Goal: Transaction & Acquisition: Purchase product/service

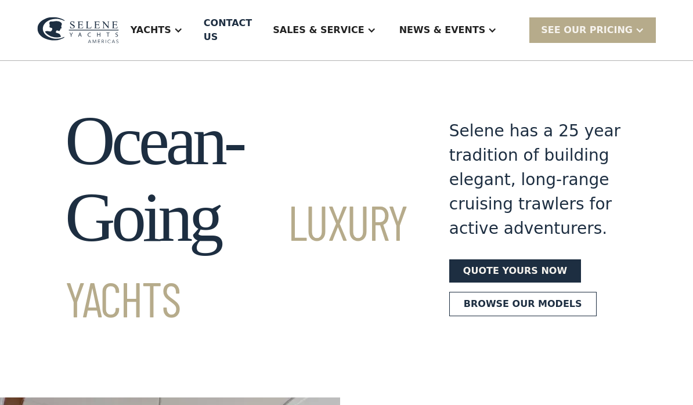
click at [507, 283] on link "Quote yours now" at bounding box center [515, 270] width 132 height 23
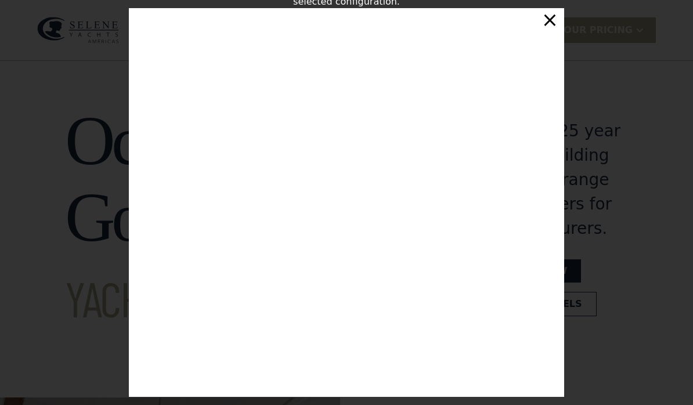
scroll to position [6, 0]
click at [549, 27] on div "×" at bounding box center [550, 19] width 17 height 23
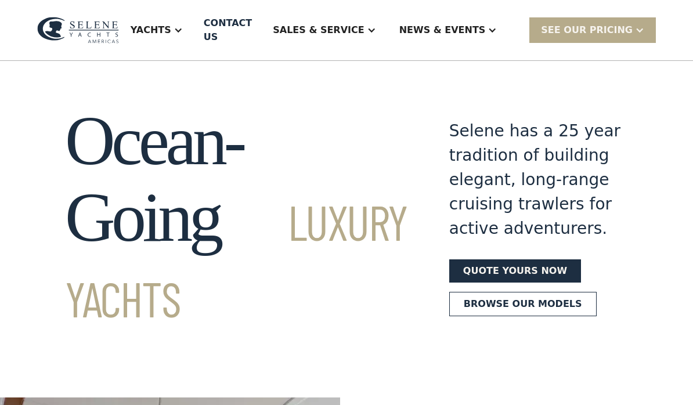
click at [624, 41] on div "SEE Our Pricing" at bounding box center [592, 29] width 127 height 25
click at [644, 83] on link "Already have a passcode" at bounding box center [607, 82] width 156 height 26
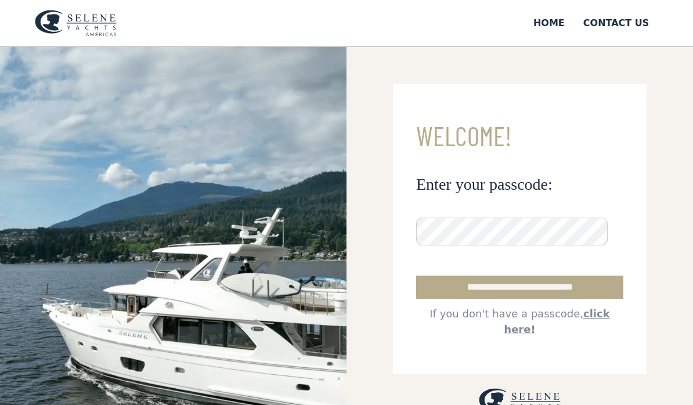
click at [574, 294] on input "**********" at bounding box center [519, 287] width 207 height 23
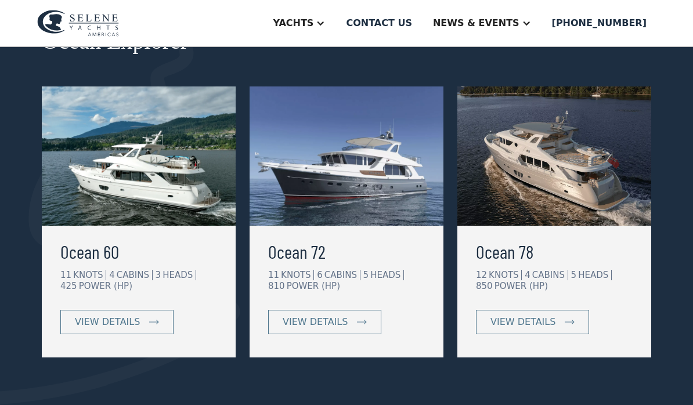
scroll to position [221, 0]
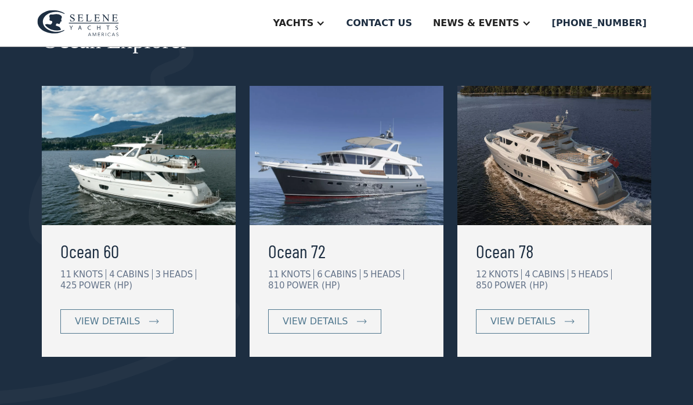
click at [104, 324] on div "view details" at bounding box center [107, 322] width 65 height 14
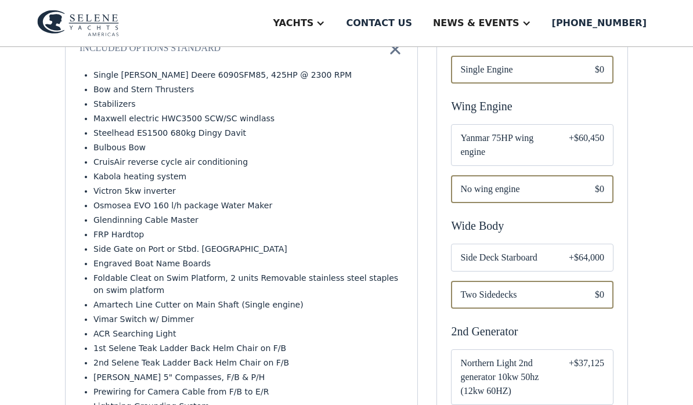
scroll to position [481, 0]
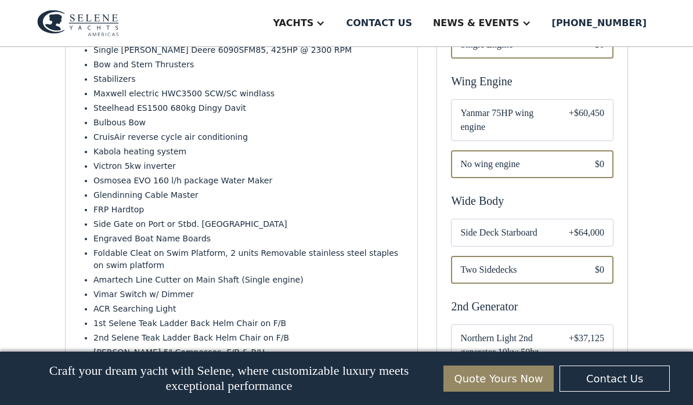
click at [592, 226] on div "+$64,000" at bounding box center [586, 233] width 35 height 14
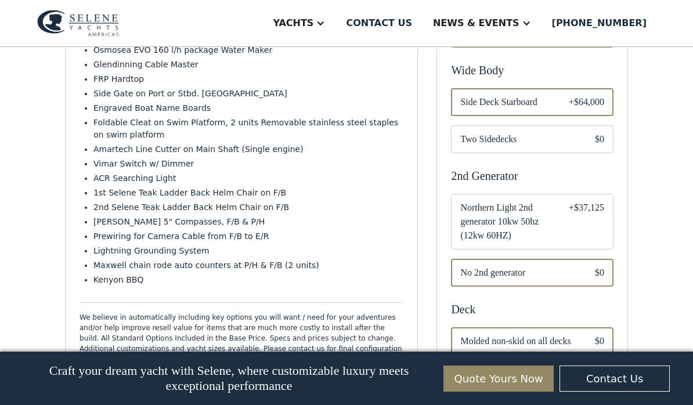
scroll to position [614, 0]
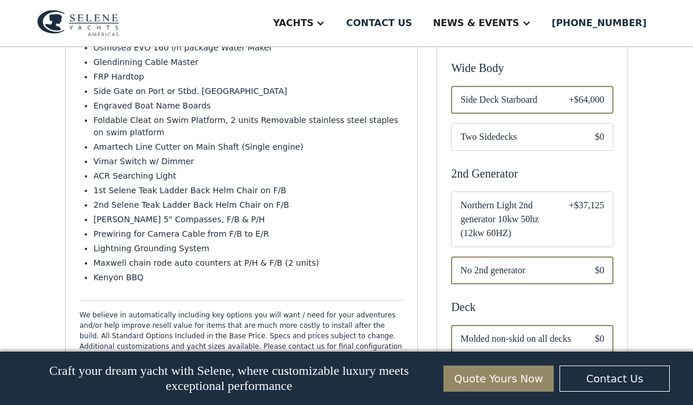
click at [572, 210] on div "+$37,125" at bounding box center [586, 220] width 35 height 42
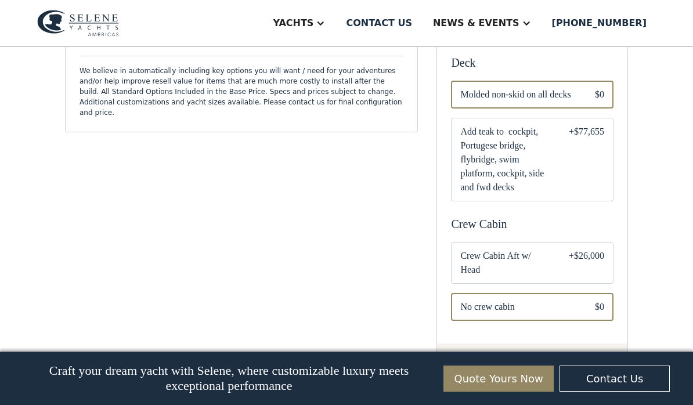
scroll to position [860, 0]
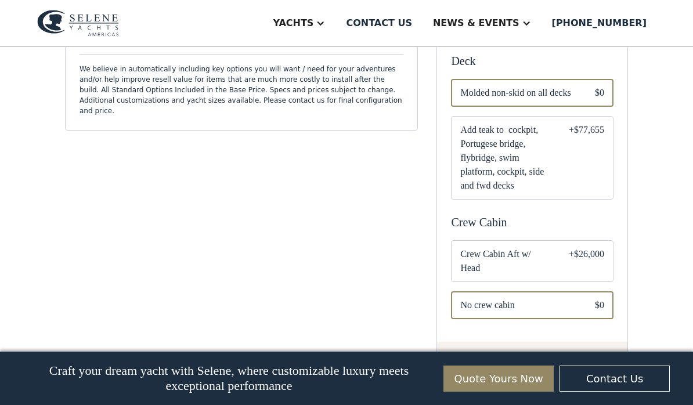
click at [585, 137] on div "+$77,655" at bounding box center [586, 158] width 35 height 70
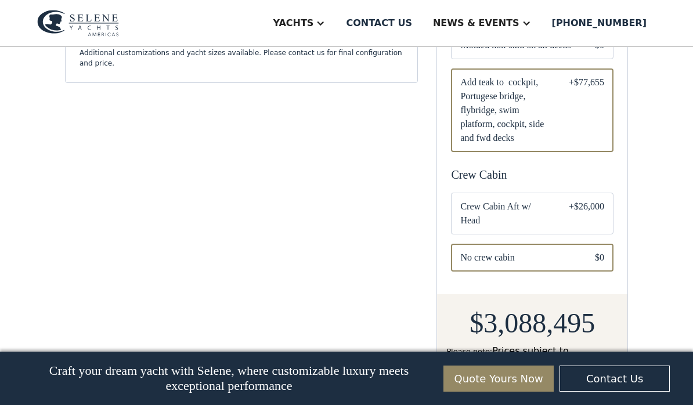
click at [591, 204] on div "+$26,000" at bounding box center [586, 214] width 35 height 28
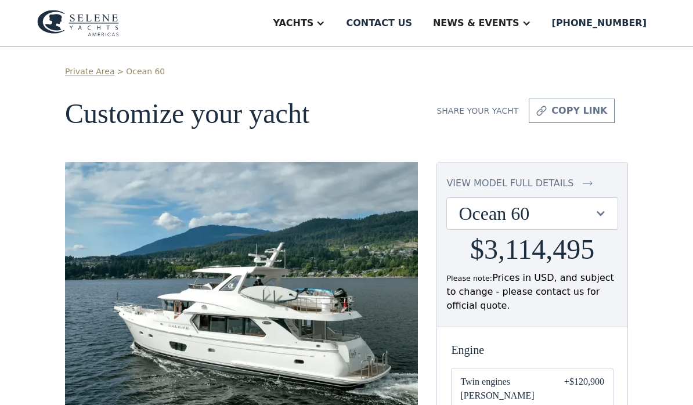
click at [351, 298] on img at bounding box center [241, 289] width 353 height 254
click at [313, 23] on div "Yachts" at bounding box center [293, 23] width 41 height 14
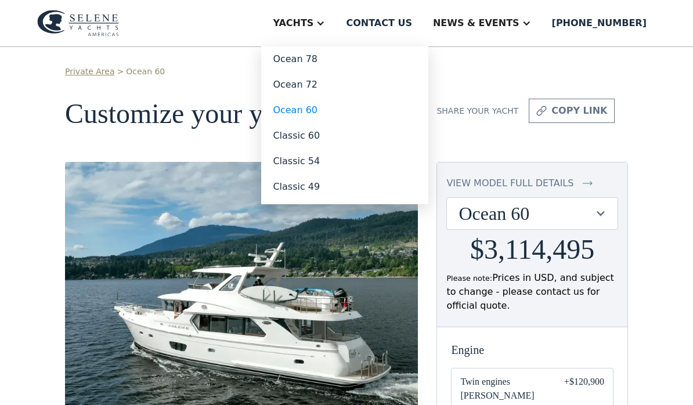
click at [338, 116] on link "Ocean 60" at bounding box center [344, 111] width 167 height 26
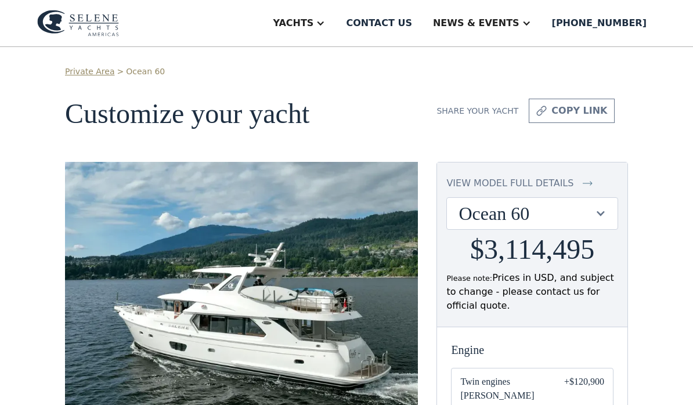
click at [563, 186] on div "view model full details" at bounding box center [509, 183] width 127 height 14
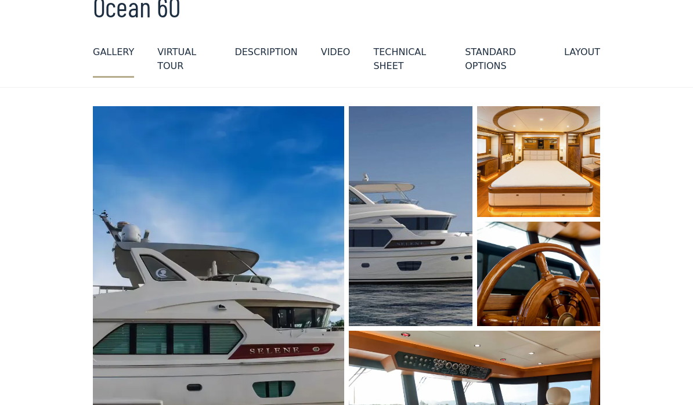
scroll to position [67, 0]
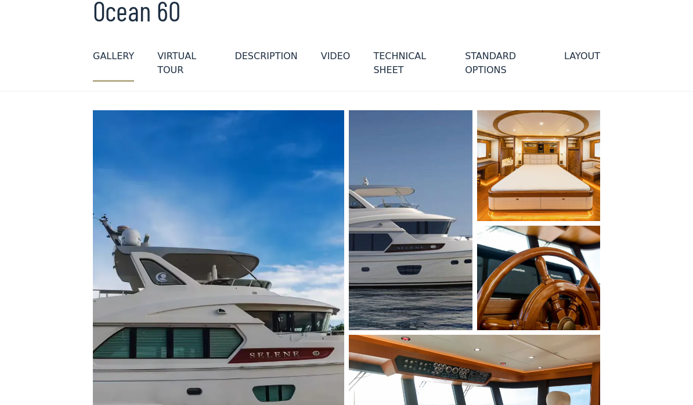
click at [114, 52] on div "GALLERY" at bounding box center [113, 56] width 41 height 14
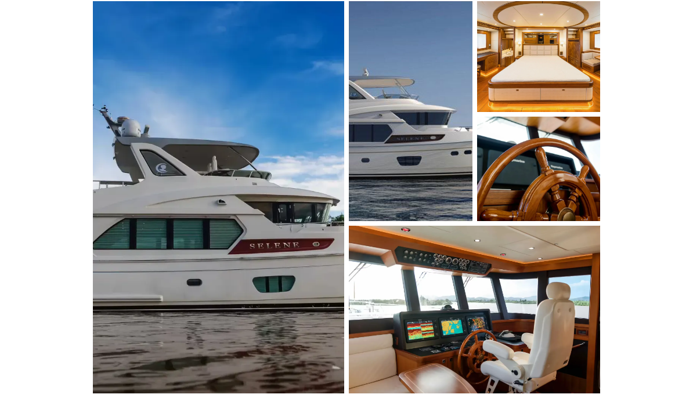
scroll to position [177, 0]
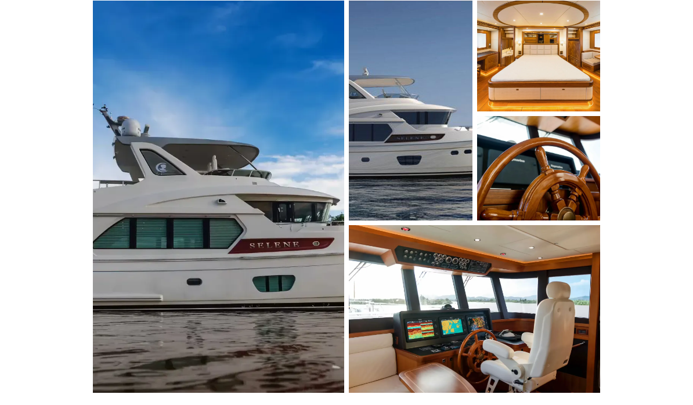
click at [266, 193] on img "open lightbox" at bounding box center [218, 197] width 251 height 392
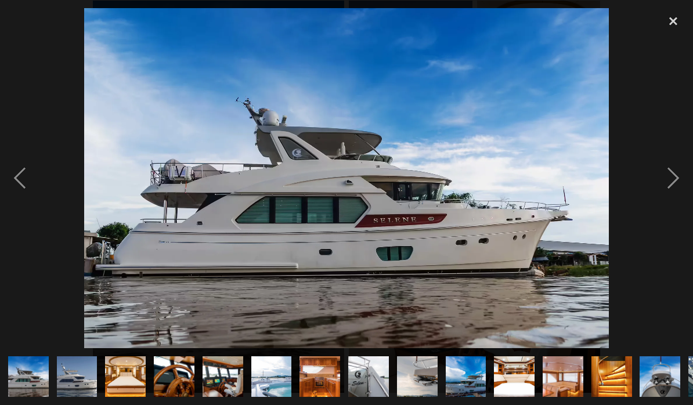
scroll to position [0, 433]
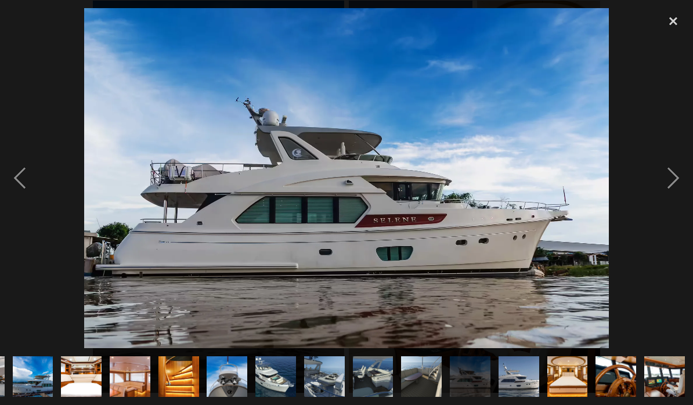
click at [227, 231] on img at bounding box center [346, 178] width 525 height 340
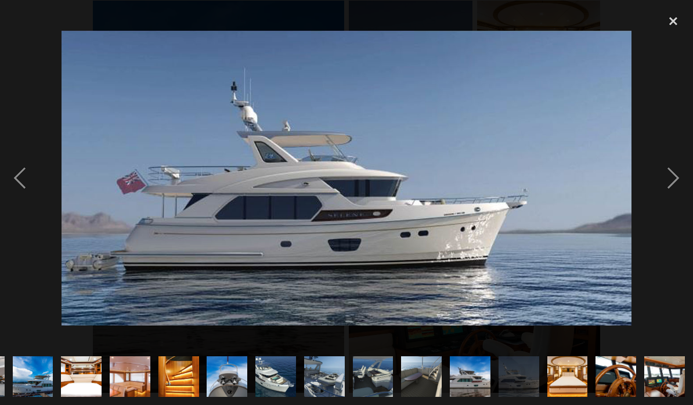
click at [676, 182] on div "next image" at bounding box center [673, 178] width 39 height 340
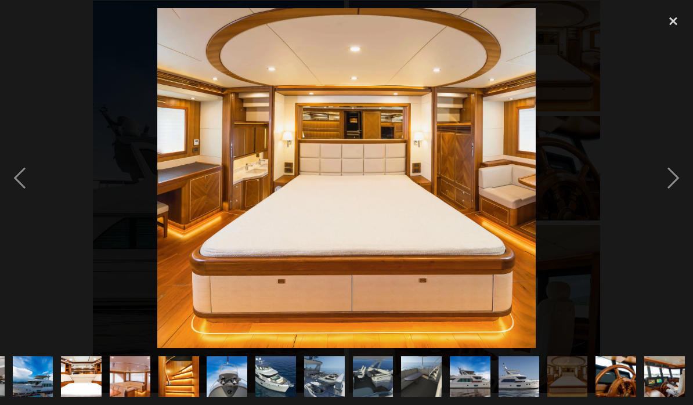
click at [674, 185] on div "next image" at bounding box center [673, 178] width 39 height 340
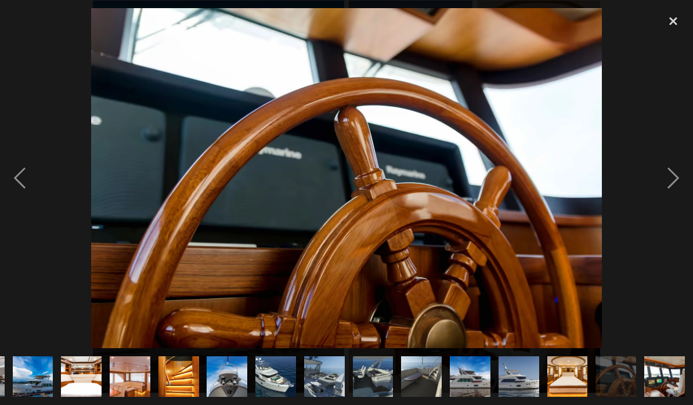
click at [680, 185] on div "next image" at bounding box center [673, 178] width 39 height 340
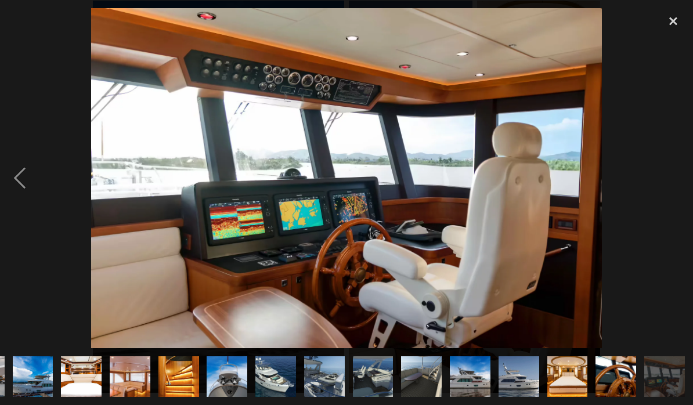
click at [664, 186] on div "next image" at bounding box center [673, 178] width 39 height 340
click at [641, 206] on div at bounding box center [346, 178] width 693 height 340
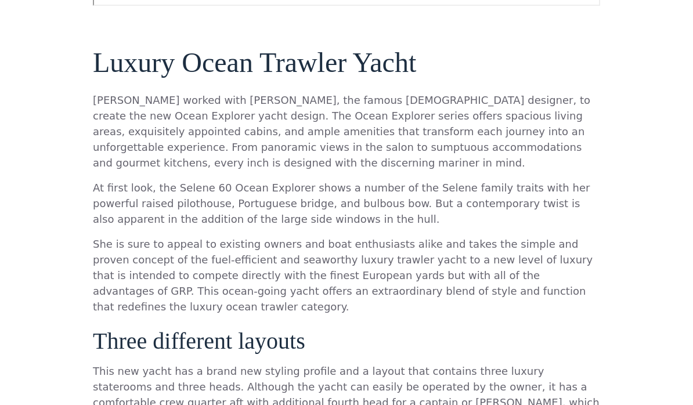
scroll to position [704, 0]
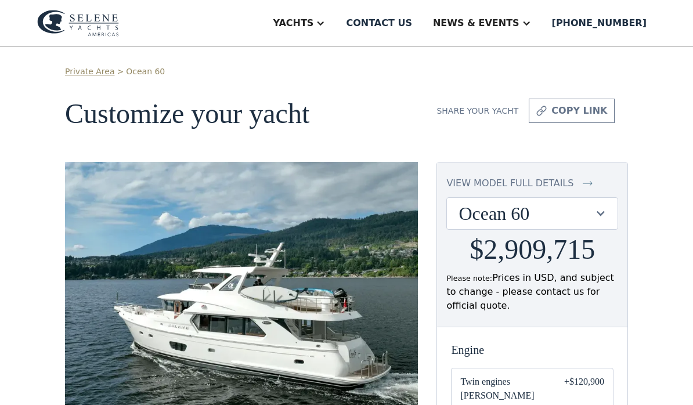
click at [583, 189] on img at bounding box center [588, 183] width 10 height 14
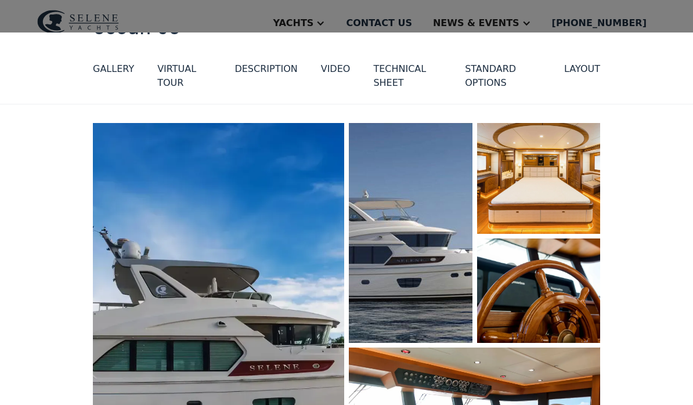
scroll to position [51, 0]
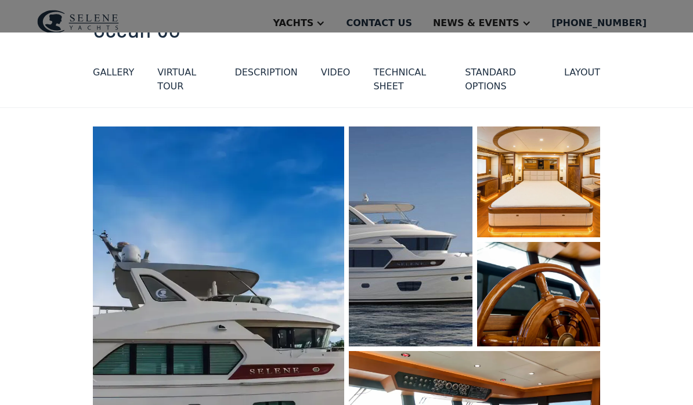
click at [277, 262] on img "open lightbox" at bounding box center [218, 323] width 251 height 392
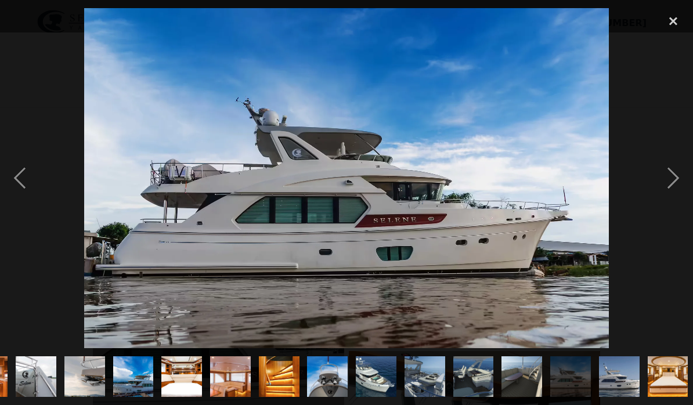
scroll to position [0, 433]
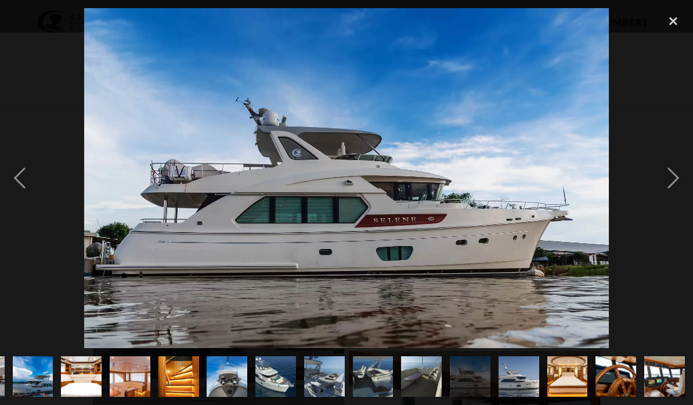
click at [673, 178] on div "next image" at bounding box center [673, 178] width 39 height 340
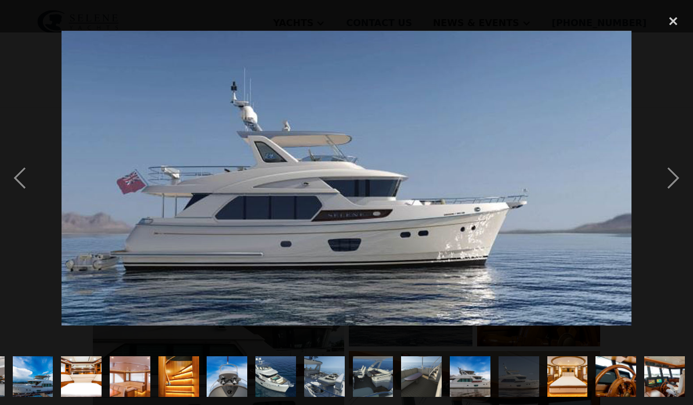
scroll to position [0, 0]
click at [665, 185] on div "next image" at bounding box center [673, 178] width 39 height 340
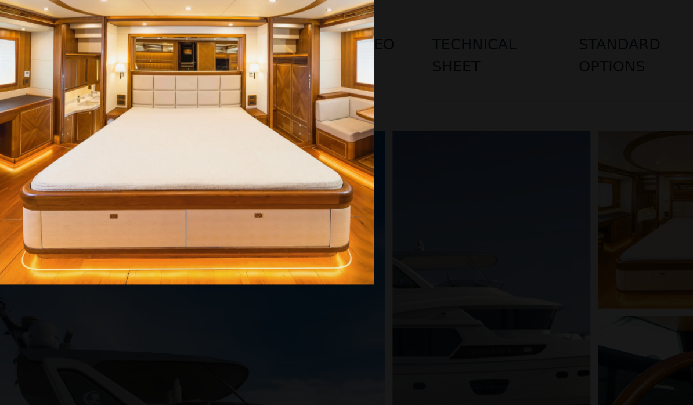
scroll to position [0, 10]
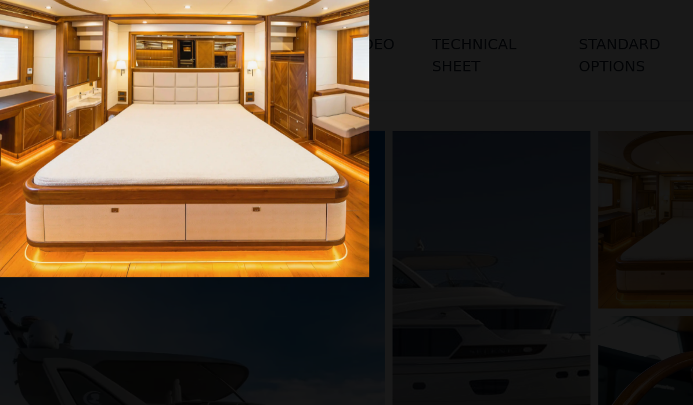
click at [197, 112] on img at bounding box center [216, 111] width 236 height 212
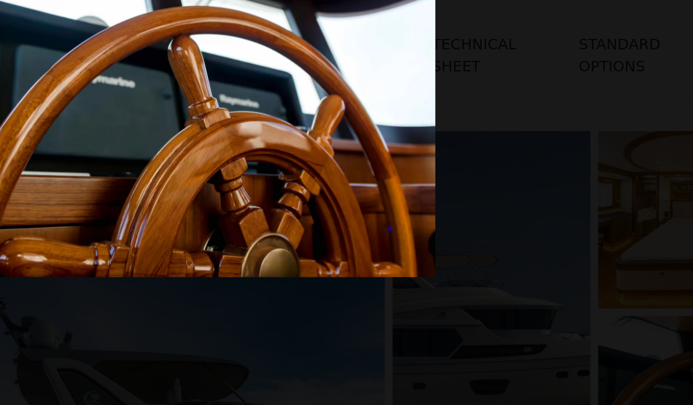
scroll to position [0, 0]
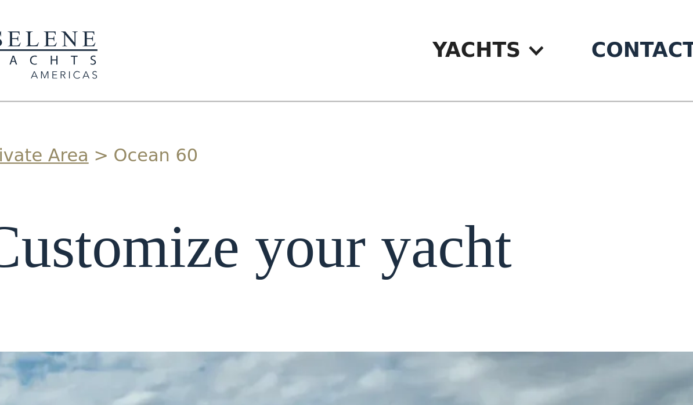
click at [266, 81] on div "Private Area > Ocean 60 Customize your yacht Share your yacht copy link" at bounding box center [346, 98] width 563 height 64
